Goal: Task Accomplishment & Management: Use online tool/utility

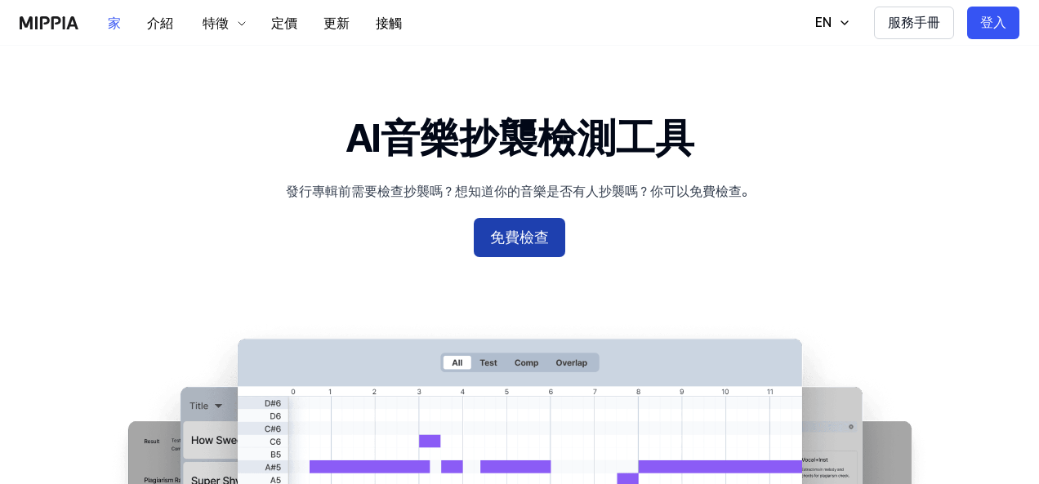
click at [534, 251] on button "免費檢查" at bounding box center [519, 237] width 91 height 39
click at [520, 122] on font "AI音樂抄襲檢測工具" at bounding box center [519, 137] width 349 height 47
click at [982, 42] on div "家 介紹 特徵 定價 更新 接觸 家 EN 服務手冊 登入" at bounding box center [520, 22] width 1000 height 45
click at [985, 30] on font "登入" at bounding box center [993, 23] width 26 height 20
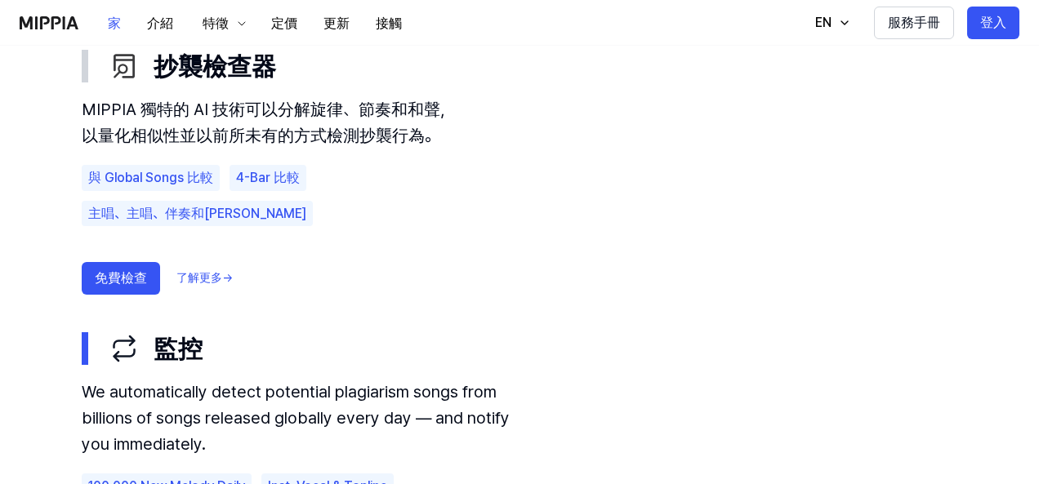
scroll to position [980, 0]
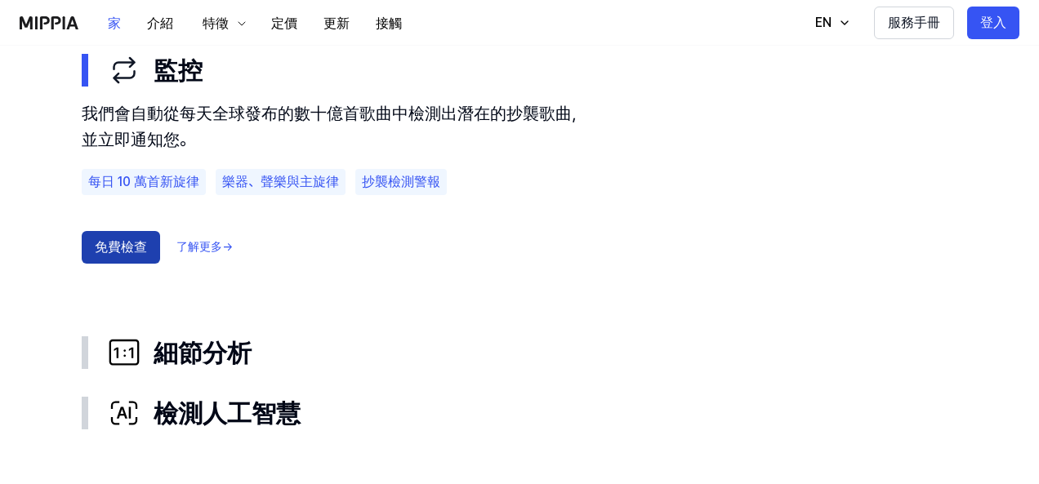
click at [114, 256] on font "免費檢查" at bounding box center [121, 248] width 52 height 20
